Goal: Task Accomplishment & Management: Manage account settings

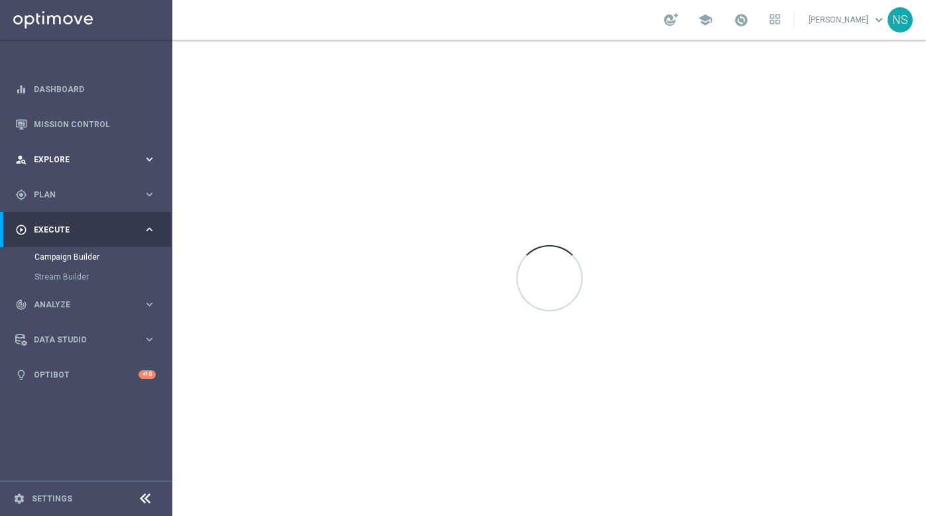
click at [103, 160] on span "Explore" at bounding box center [88, 160] width 109 height 8
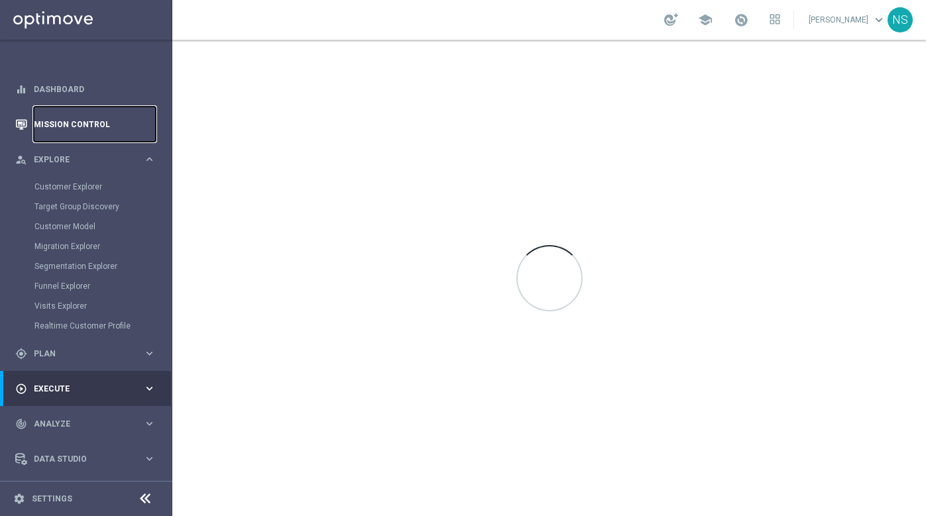
click at [91, 114] on link "Mission Control" at bounding box center [95, 124] width 122 height 35
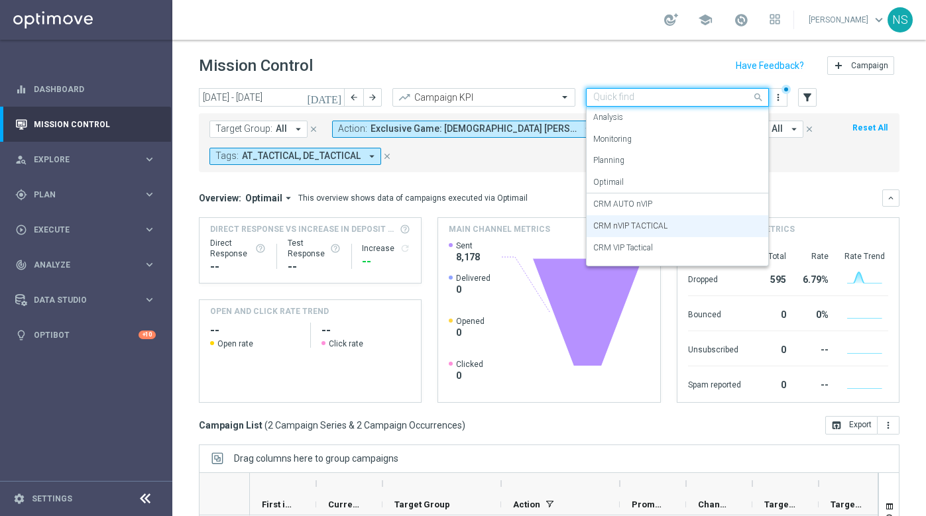
click at [643, 99] on input "text" at bounding box center [664, 97] width 142 height 11
click at [656, 251] on div "CRM VIP Tactical" at bounding box center [677, 248] width 168 height 22
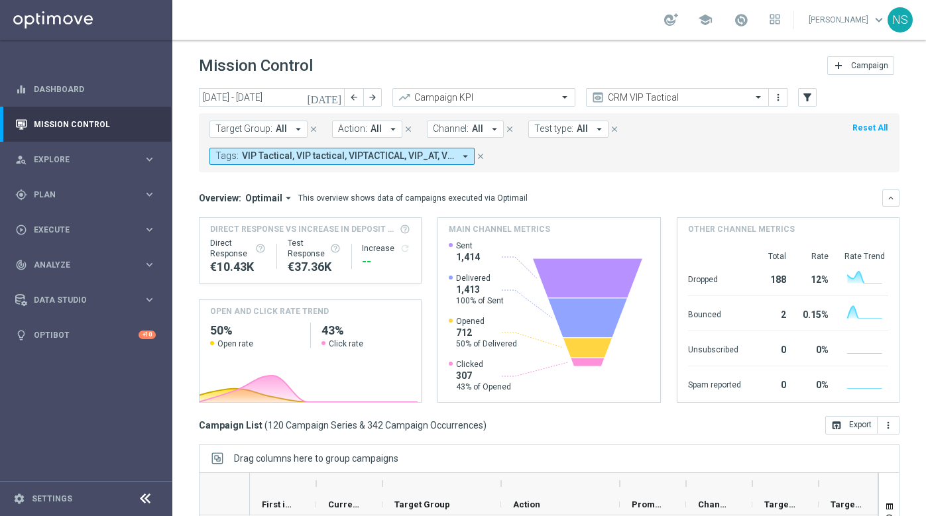
scroll to position [174, 0]
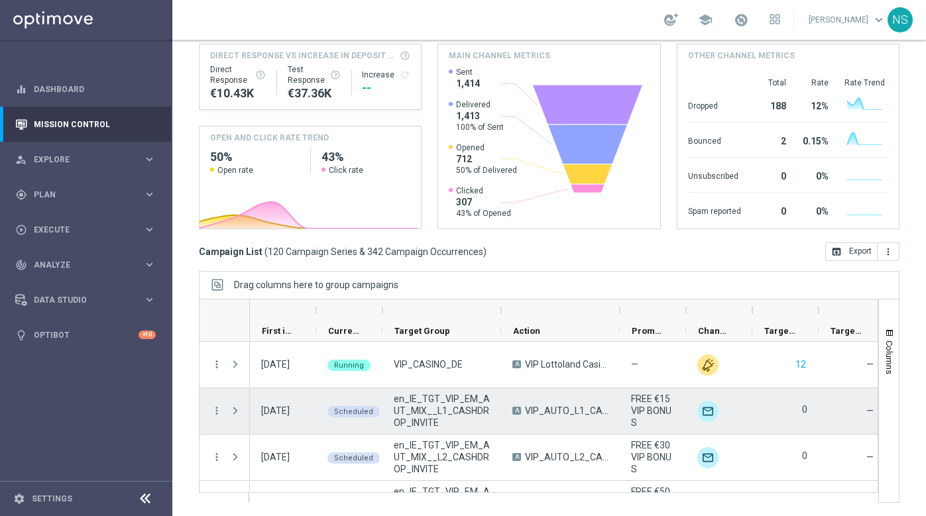
click at [240, 416] on span "Press SPACE to select this row." at bounding box center [235, 411] width 12 height 11
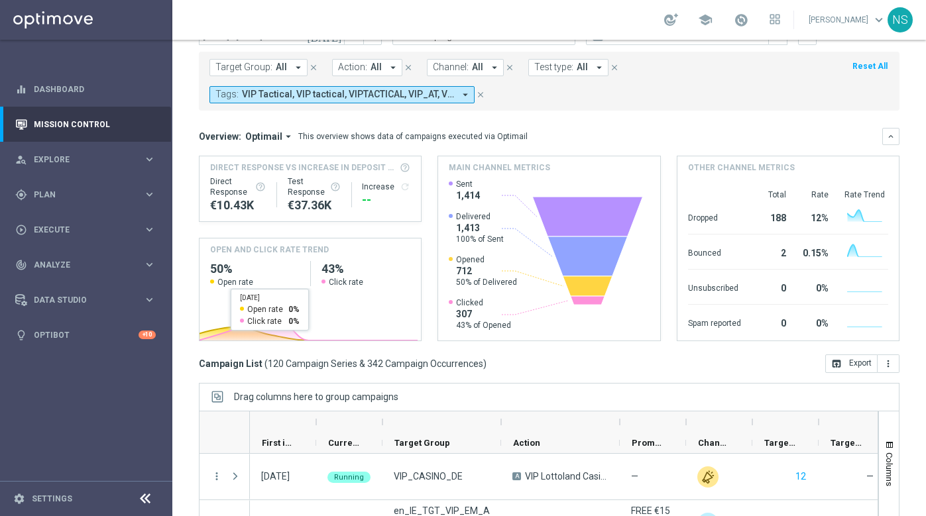
scroll to position [0, 0]
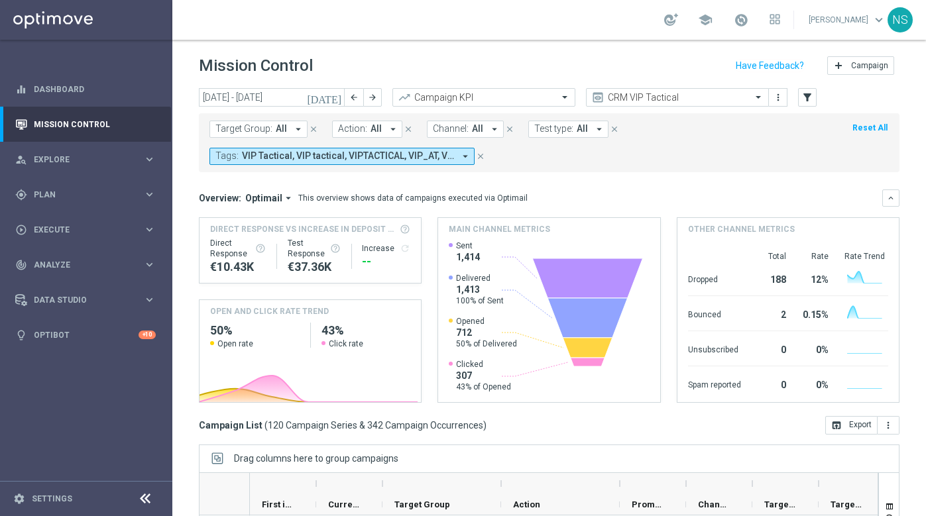
click at [335, 95] on icon "[DATE]" at bounding box center [325, 97] width 36 height 12
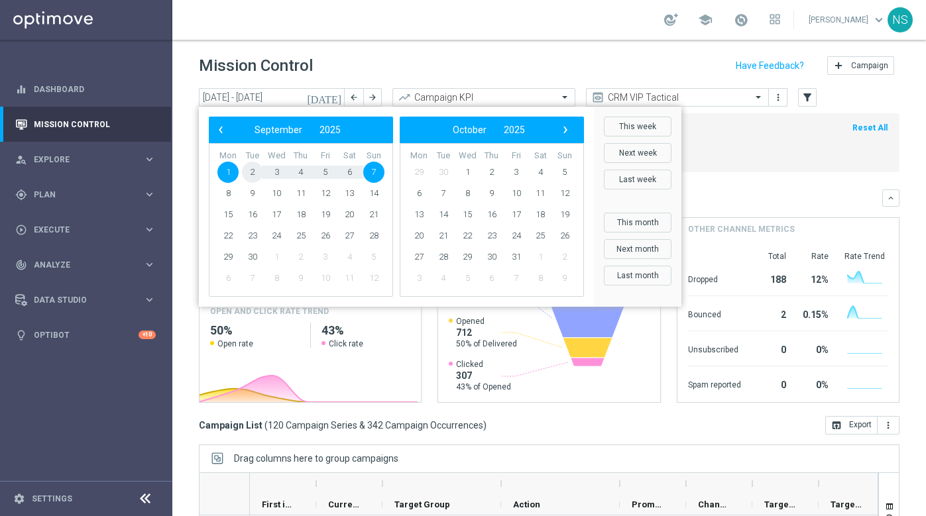
click at [256, 173] on span "2" at bounding box center [252, 172] width 21 height 21
type input "[DATE] - [DATE]"
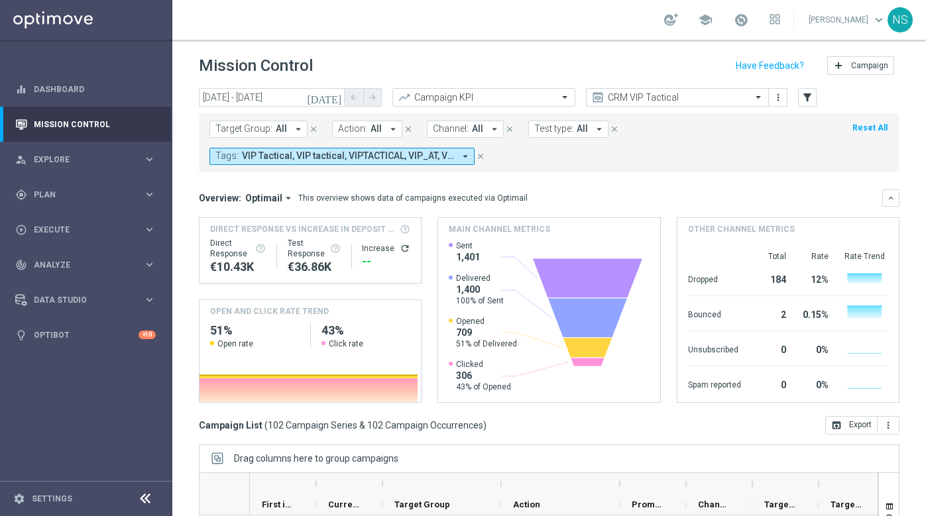
click at [381, 125] on button "Action: All arrow_drop_down" at bounding box center [367, 129] width 70 height 17
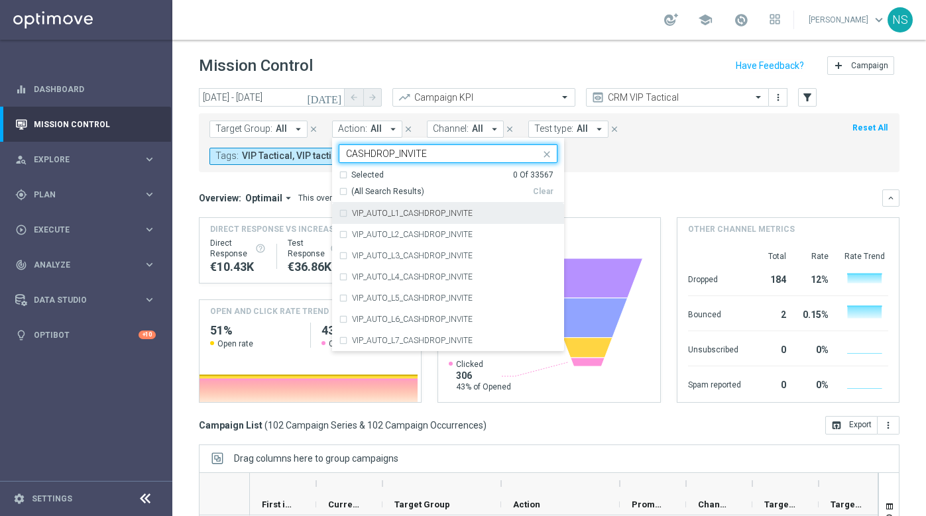
click at [343, 191] on div "(All Search Results)" at bounding box center [436, 191] width 194 height 11
type input "CASHDROP_INVITE"
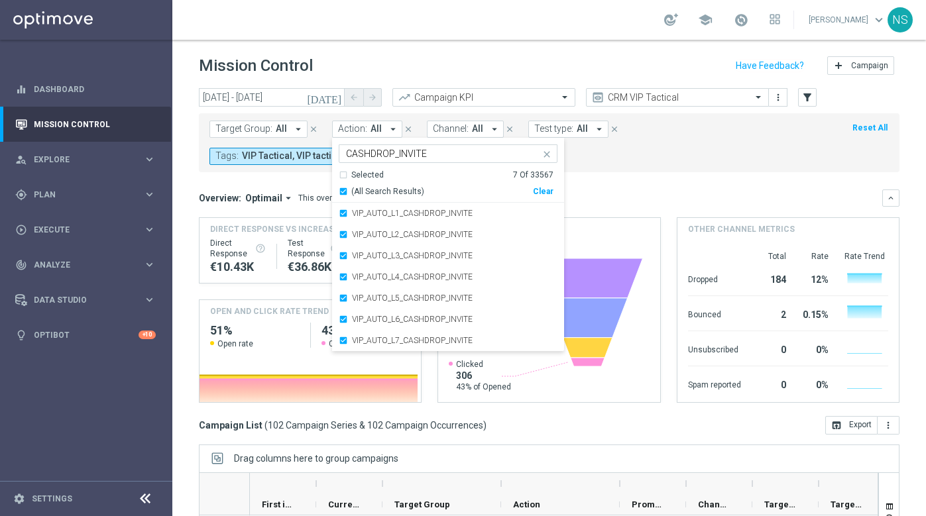
click at [651, 164] on form "Target Group: All arrow_drop_down close Action: All arrow_drop_down Selected 7 …" at bounding box center [520, 143] width 621 height 44
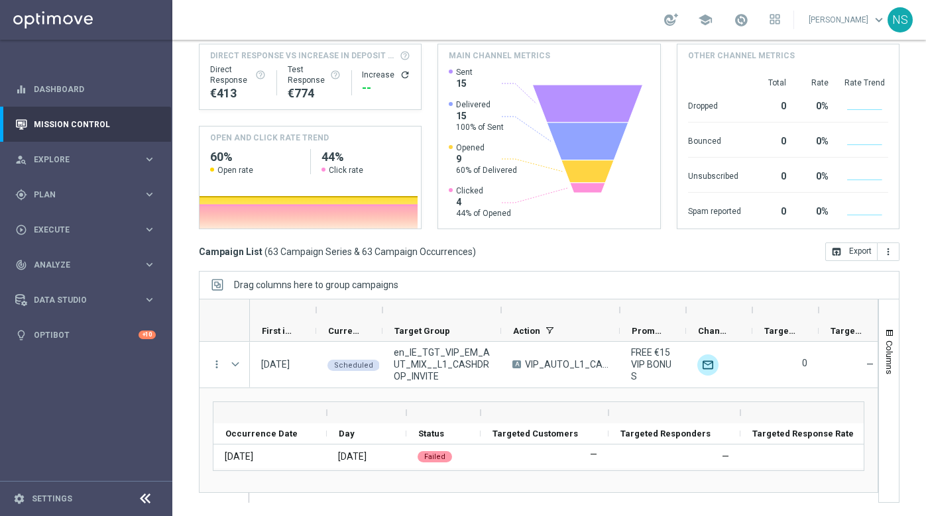
scroll to position [173, 0]
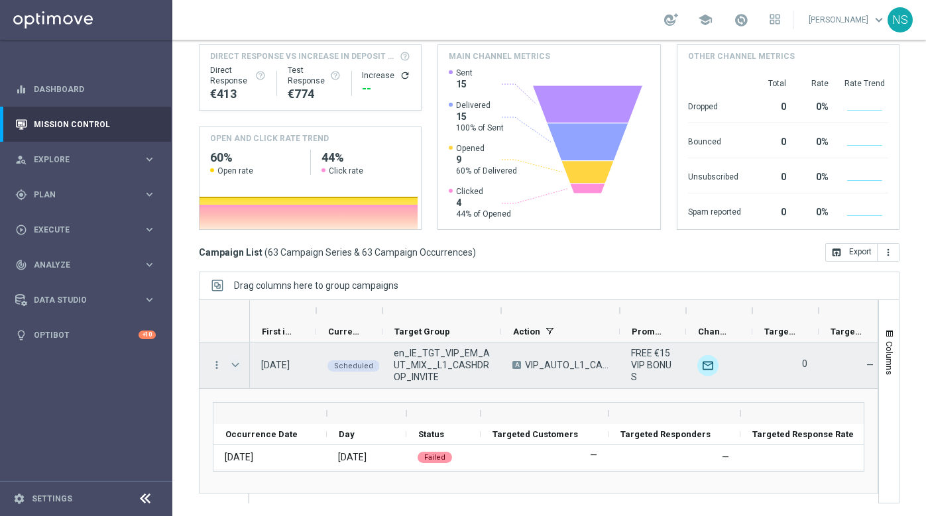
click at [234, 364] on span "Press SPACE to select this row." at bounding box center [235, 365] width 12 height 11
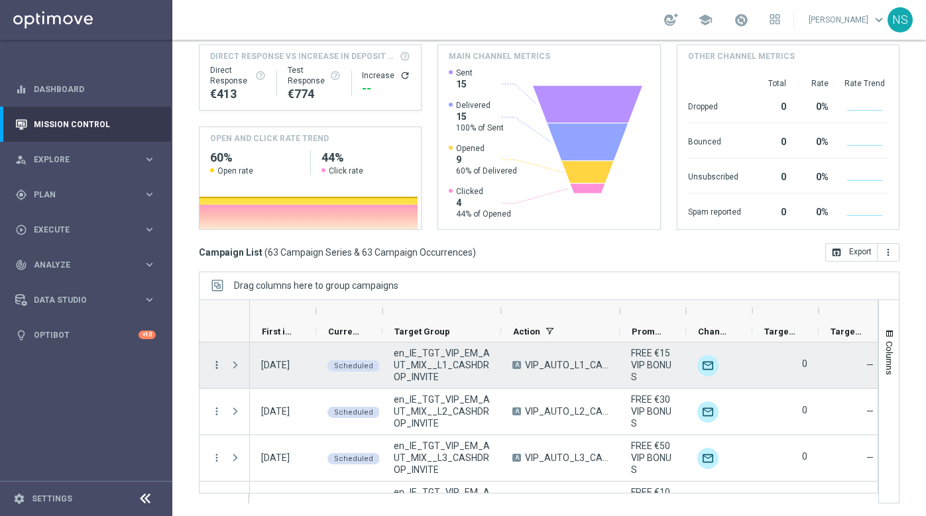
click at [217, 365] on icon "more_vert" at bounding box center [217, 365] width 12 height 12
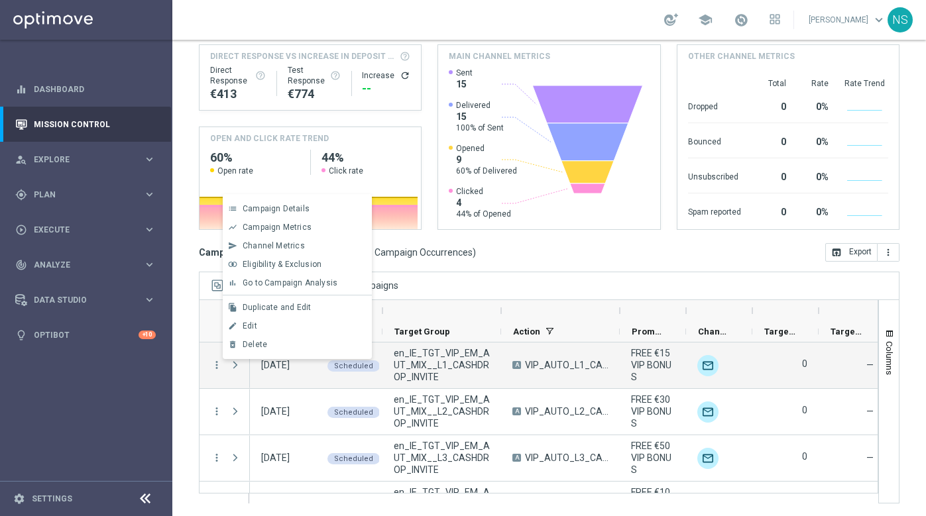
click at [444, 289] on div "Drag columns here to group campaigns" at bounding box center [549, 286] width 701 height 28
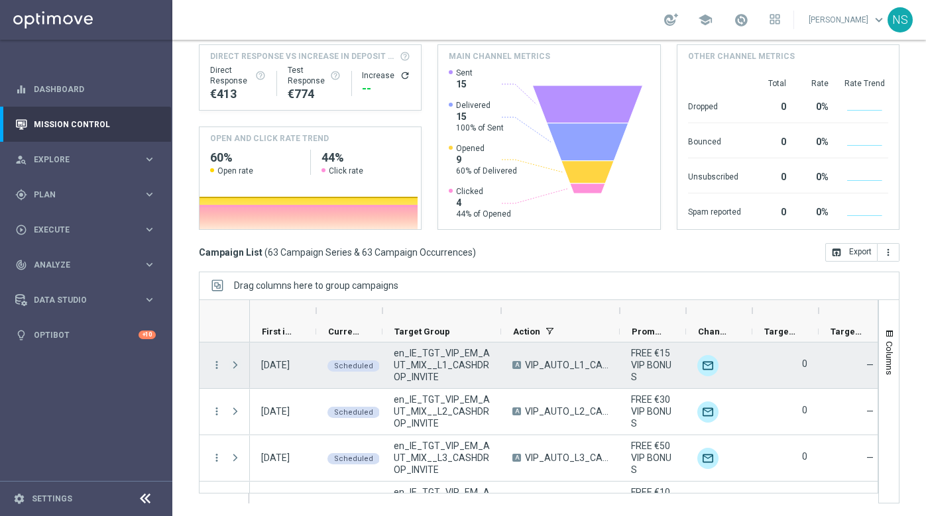
click at [240, 367] on span "Press SPACE to select this row." at bounding box center [235, 365] width 12 height 11
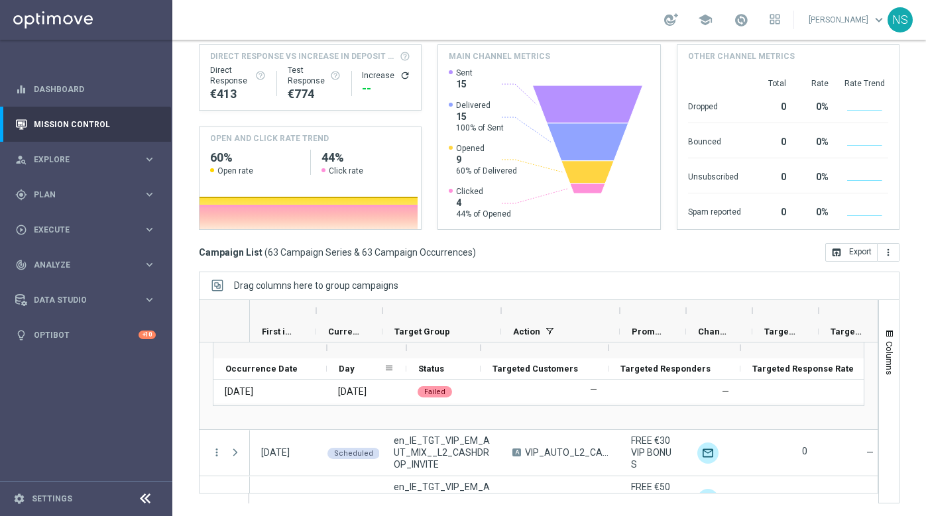
scroll to position [60, 0]
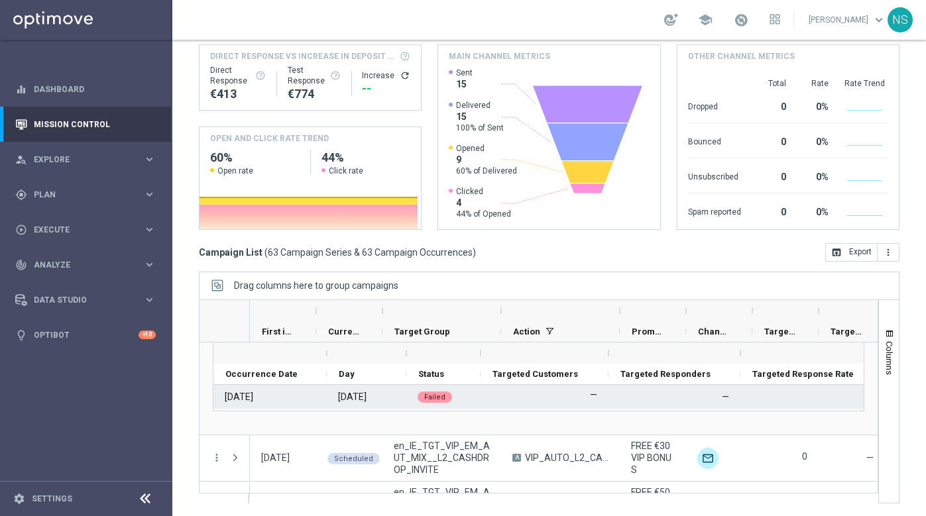
click at [420, 401] on div "Failed" at bounding box center [435, 397] width 34 height 11
click at [441, 396] on span "Failed" at bounding box center [434, 397] width 21 height 9
click at [359, 400] on div "[DATE]" at bounding box center [352, 397] width 29 height 12
click at [253, 392] on div "[DATE]" at bounding box center [239, 397] width 29 height 12
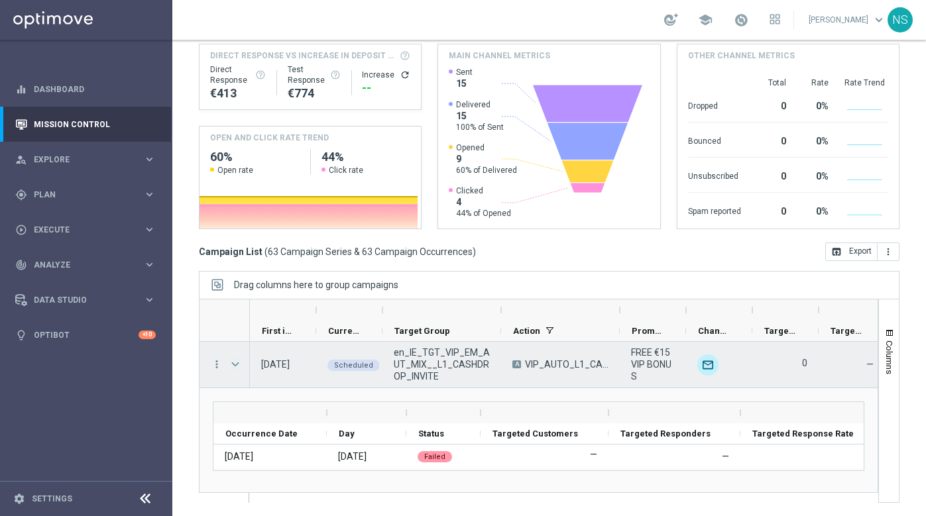
click at [232, 363] on span "Press SPACE to select this row." at bounding box center [235, 364] width 12 height 11
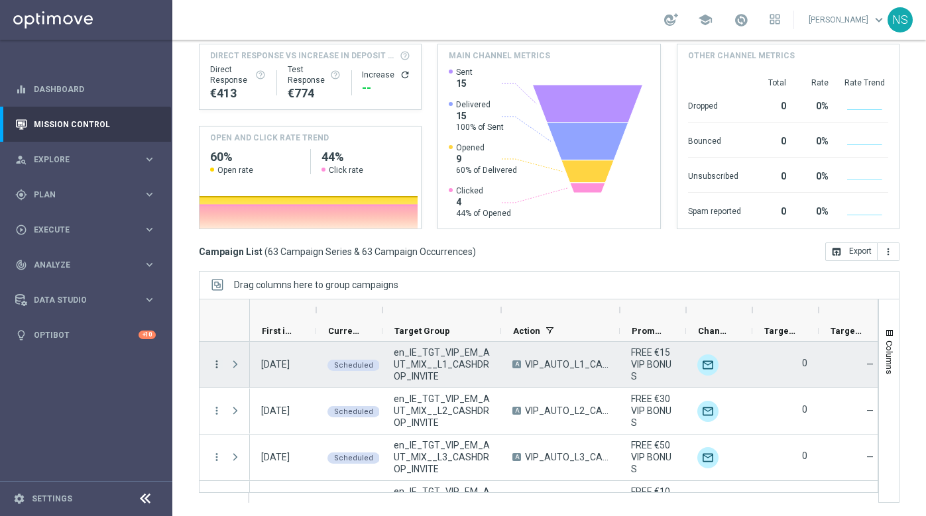
click at [212, 365] on icon "more_vert" at bounding box center [217, 365] width 12 height 12
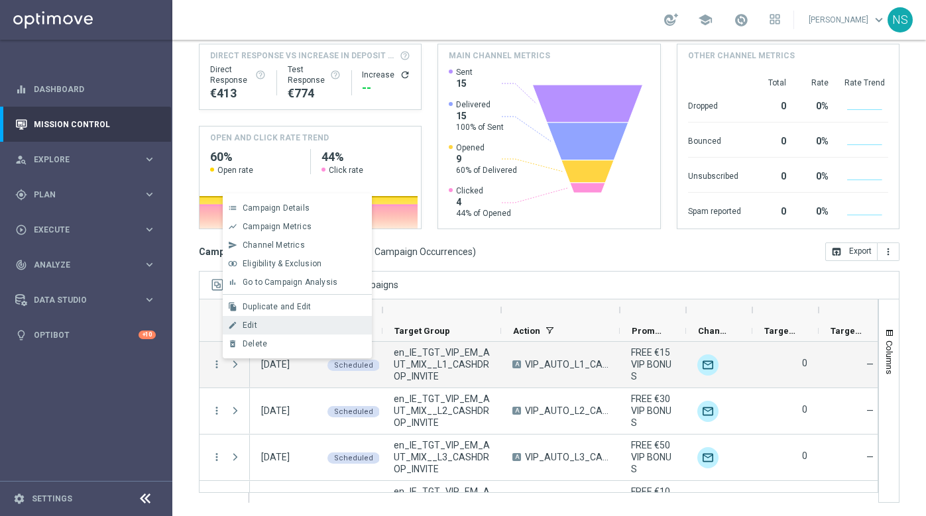
click at [272, 331] on div "edit Edit" at bounding box center [297, 325] width 149 height 19
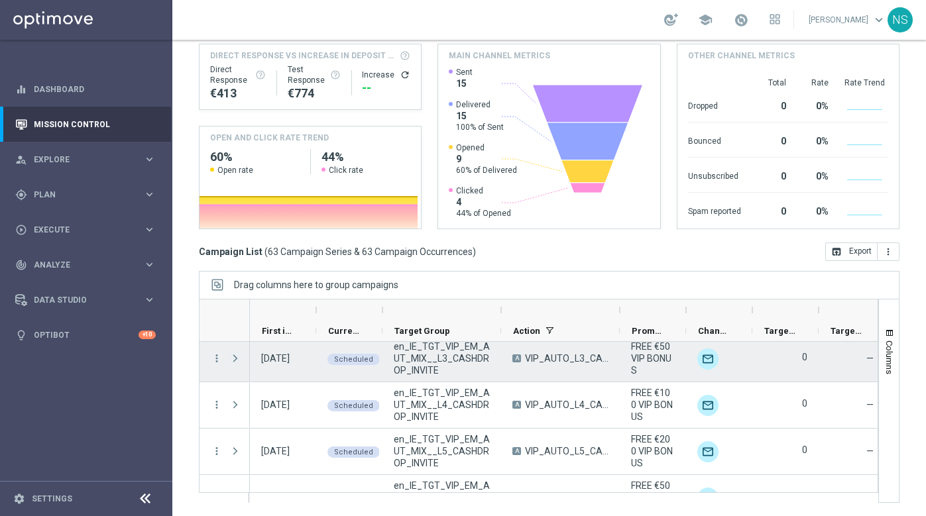
click at [234, 361] on span "Press SPACE to select this row." at bounding box center [235, 358] width 12 height 11
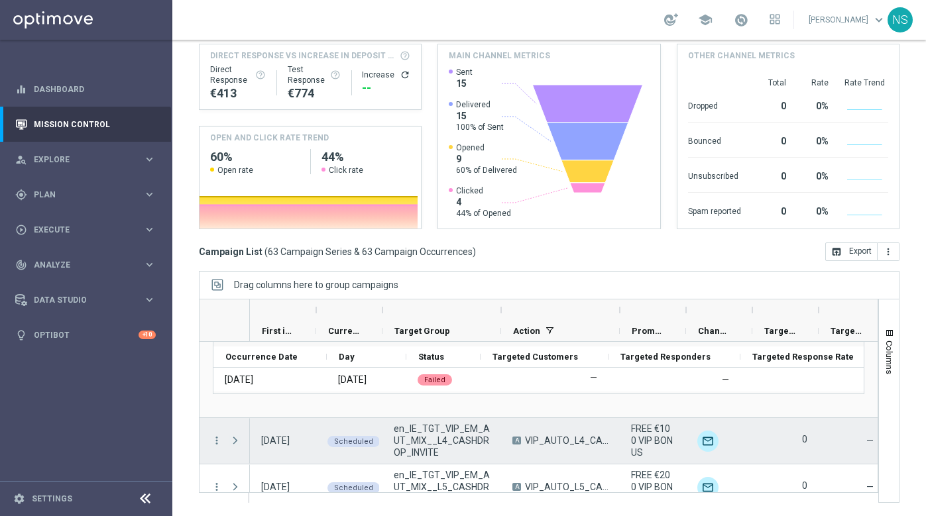
click at [235, 438] on span "Press SPACE to select this row." at bounding box center [235, 441] width 12 height 11
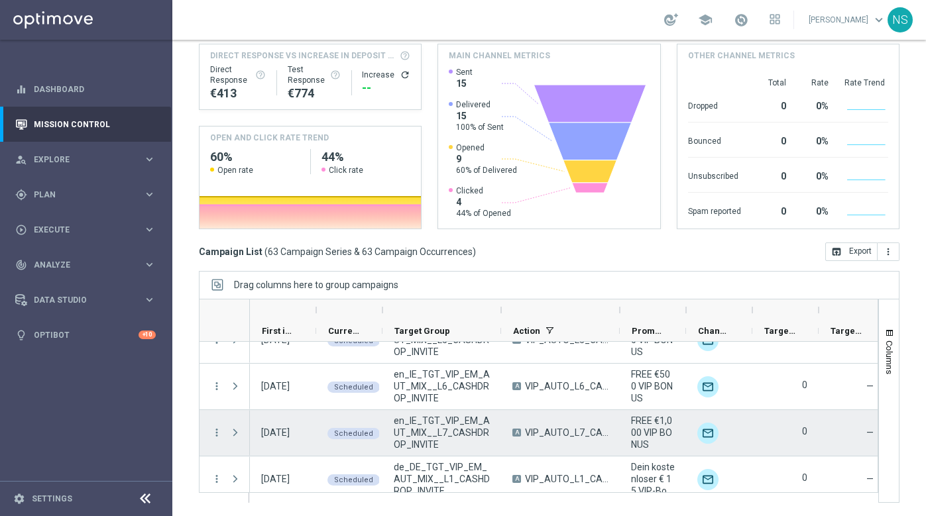
scroll to position [426, 0]
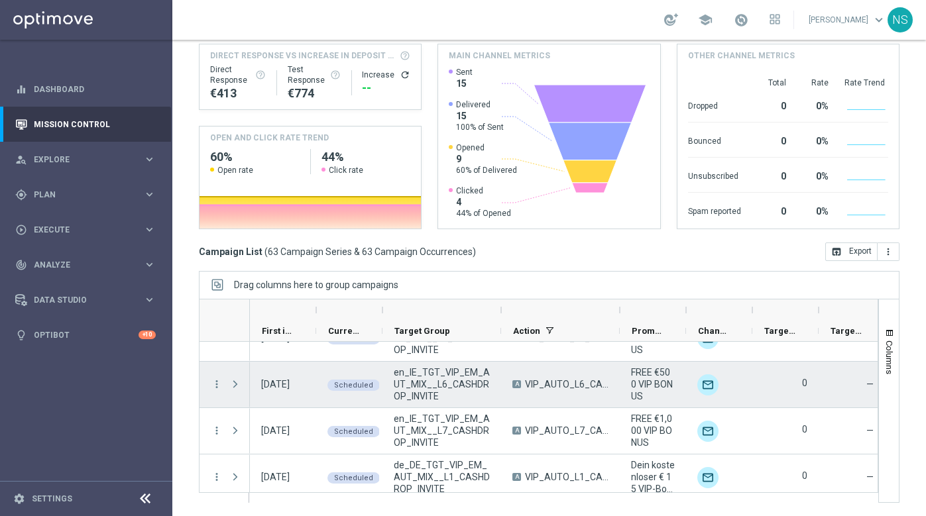
click at [239, 394] on span "Press SPACE to select this row." at bounding box center [236, 384] width 15 height 27
click at [237, 386] on span "Press SPACE to select this row." at bounding box center [235, 384] width 12 height 11
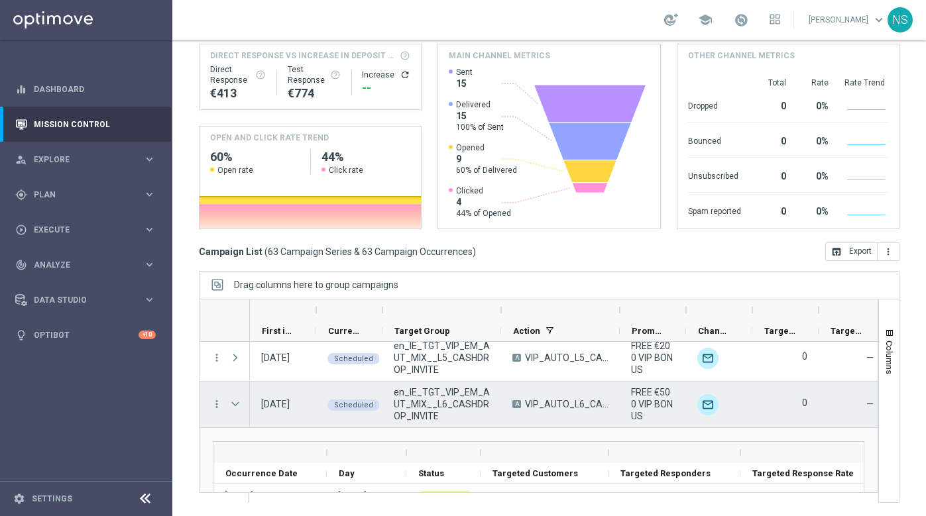
scroll to position [394, 0]
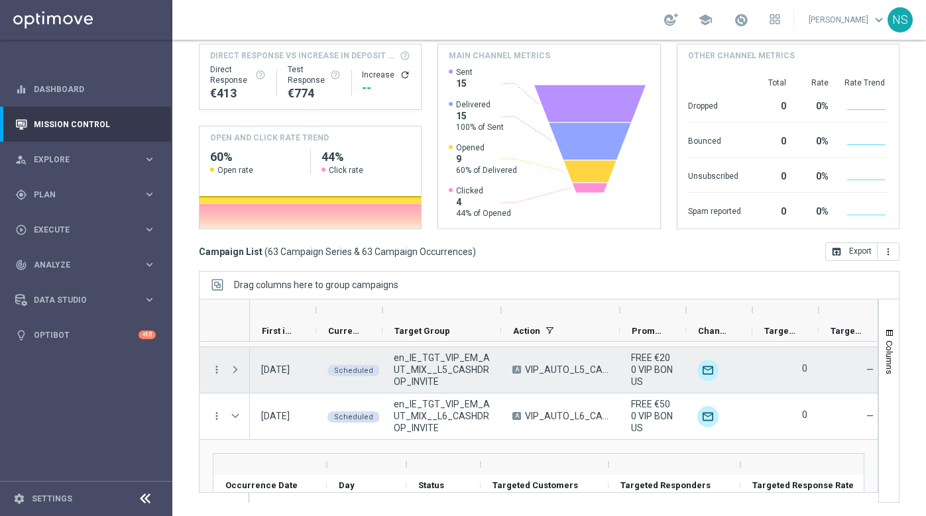
click at [239, 363] on span "Press SPACE to select this row." at bounding box center [236, 370] width 15 height 27
click at [237, 365] on span "Press SPACE to select this row." at bounding box center [235, 370] width 12 height 11
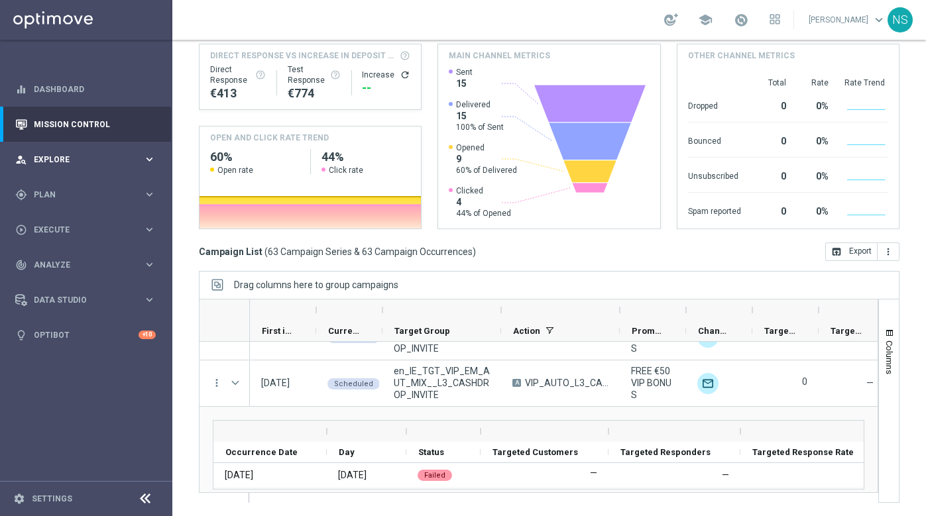
scroll to position [76, 0]
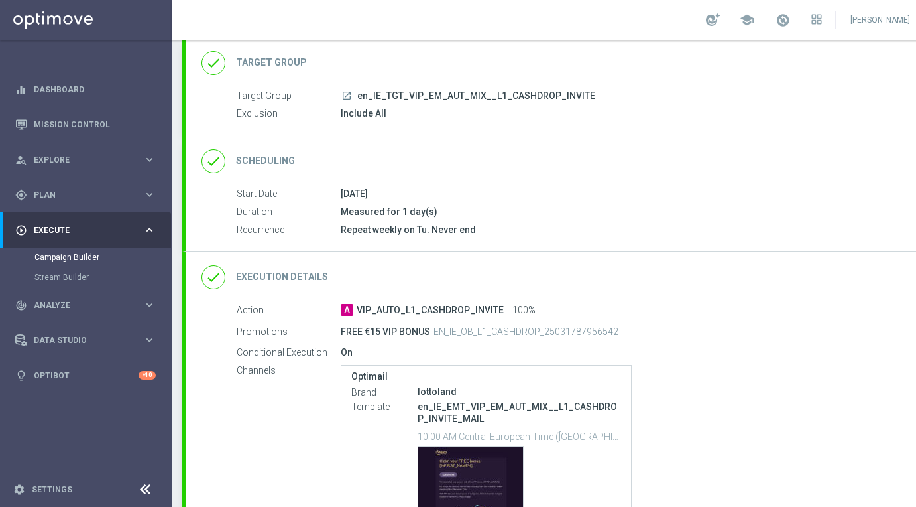
scroll to position [98, 0]
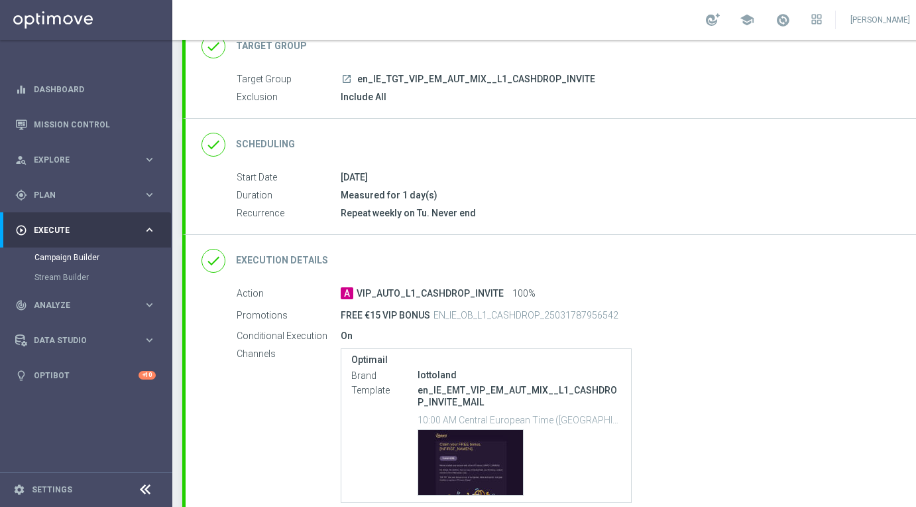
click at [435, 249] on div "done Execution Details keyboard_arrow_down" at bounding box center [572, 260] width 741 height 25
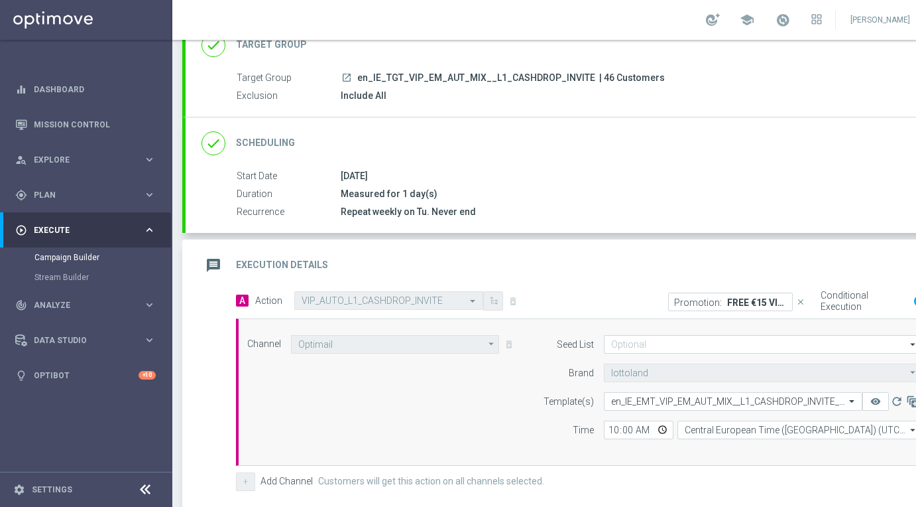
scroll to position [99, 0]
click at [413, 130] on div "done Scheduling keyboard_arrow_down" at bounding box center [572, 144] width 772 height 52
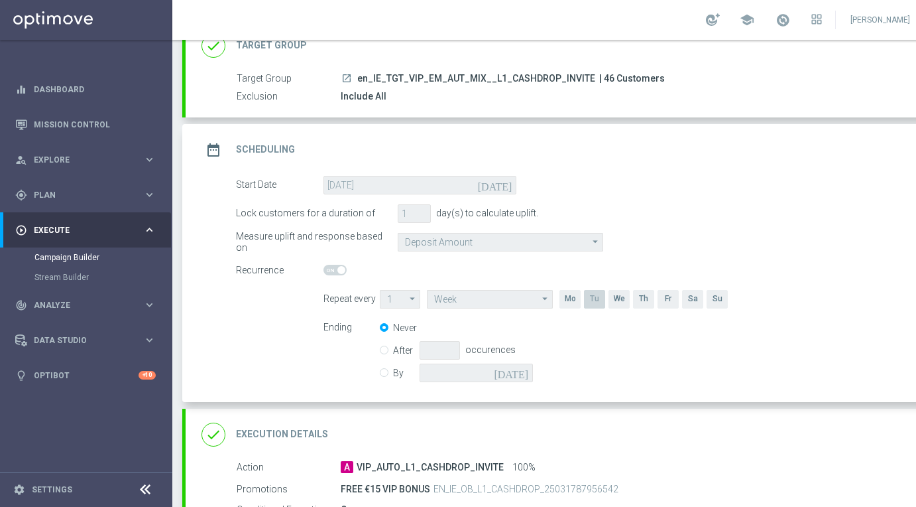
scroll to position [0, 0]
